Goal: Connect with others: Establish contact or relationships with other users

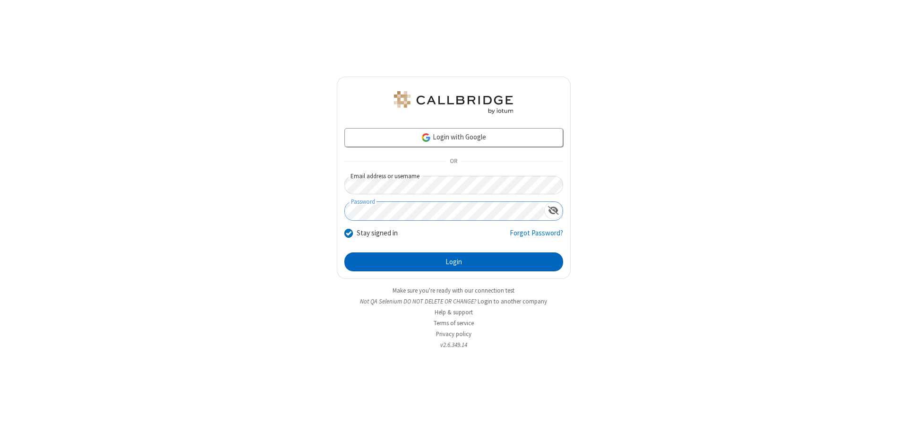
click at [454, 262] on button "Login" at bounding box center [453, 261] width 219 height 19
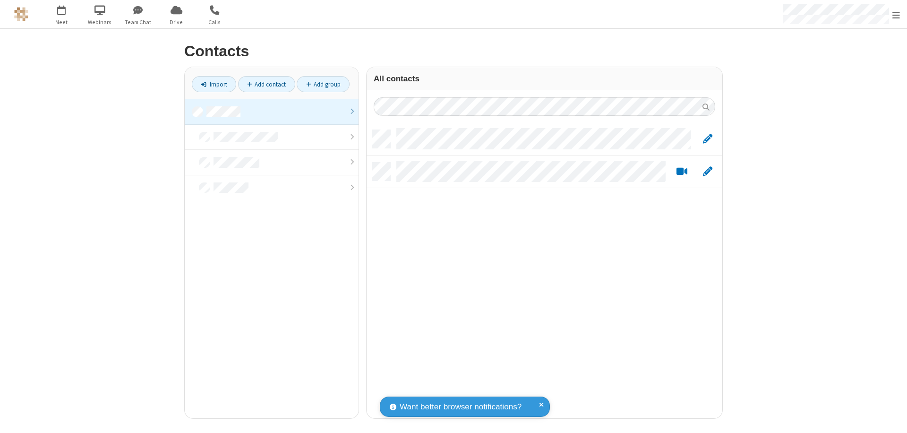
scroll to position [288, 349]
click at [272, 111] on link at bounding box center [272, 112] width 174 height 26
click at [266, 84] on link "Add contact" at bounding box center [266, 84] width 57 height 16
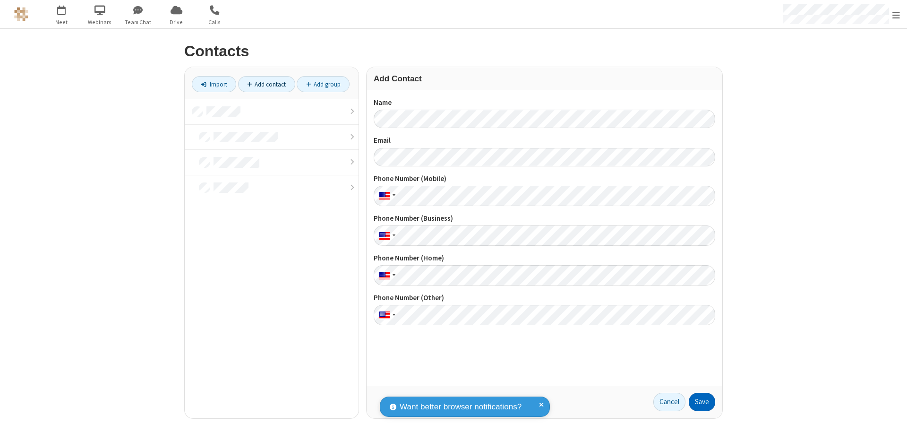
click at [702, 402] on button "Save" at bounding box center [702, 402] width 26 height 19
